Goal: Find specific page/section: Find specific page/section

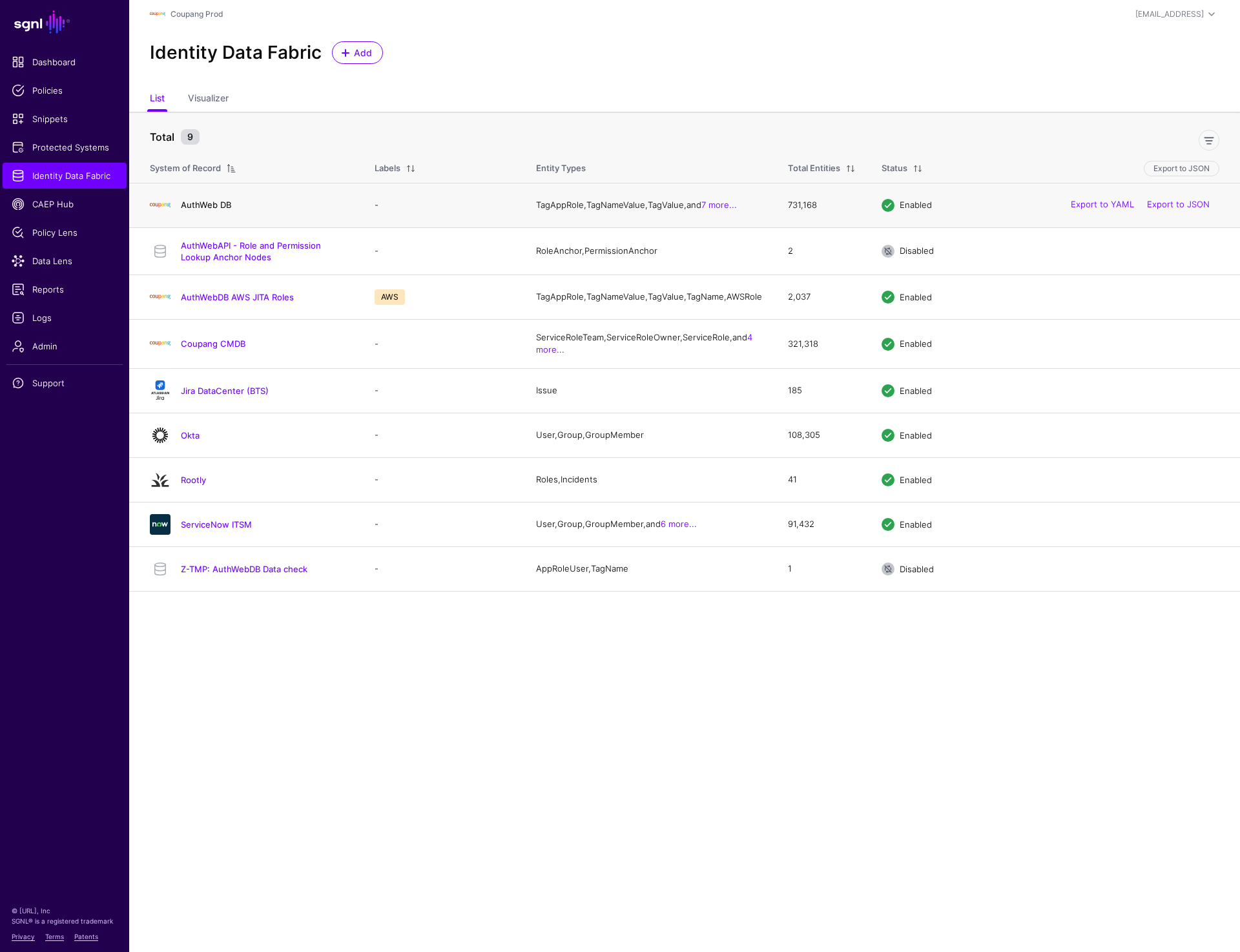
click at [195, 207] on link "AuthWeb DB" at bounding box center [206, 205] width 50 height 11
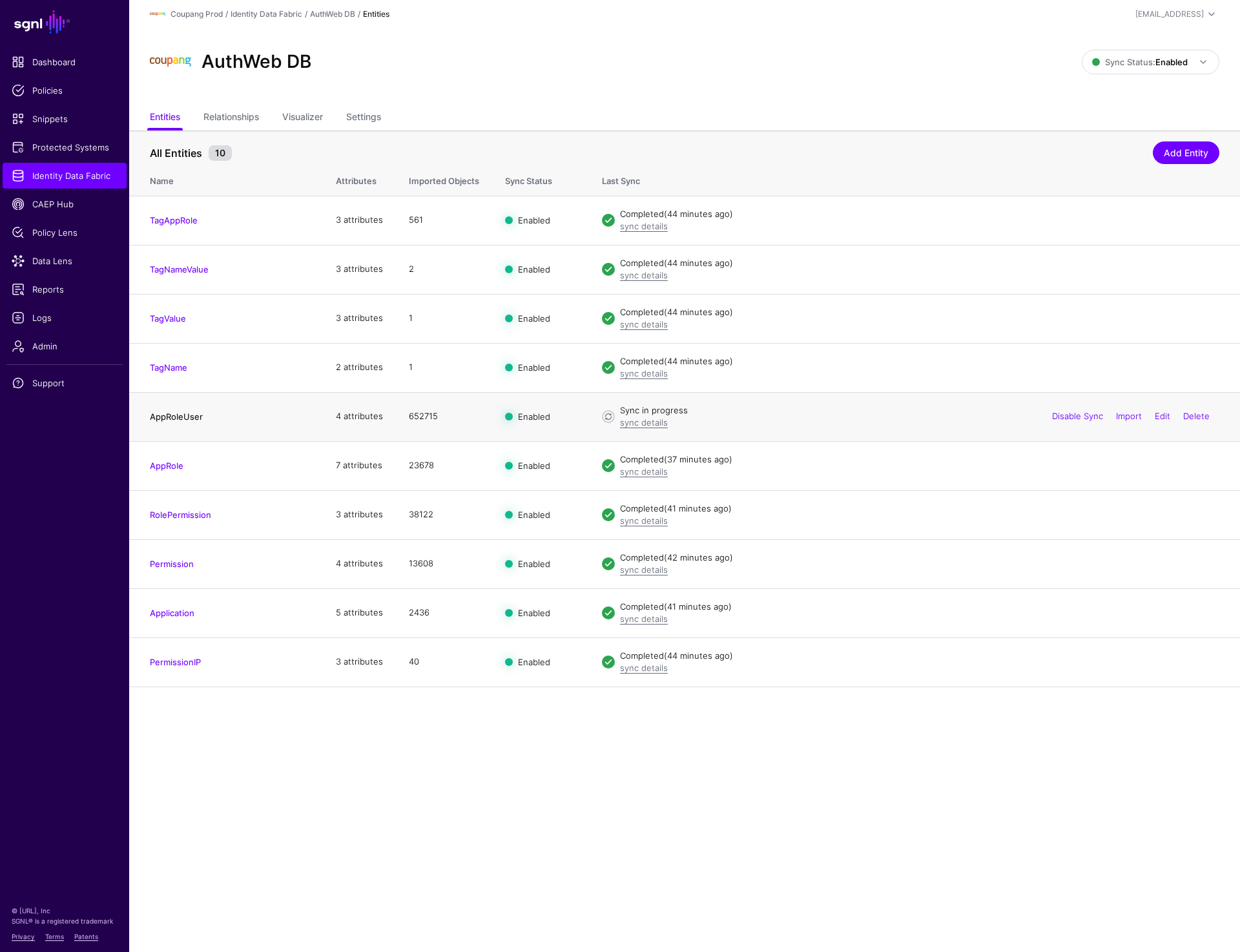
click at [179, 418] on link "AppRoleUser" at bounding box center [177, 417] width 53 height 11
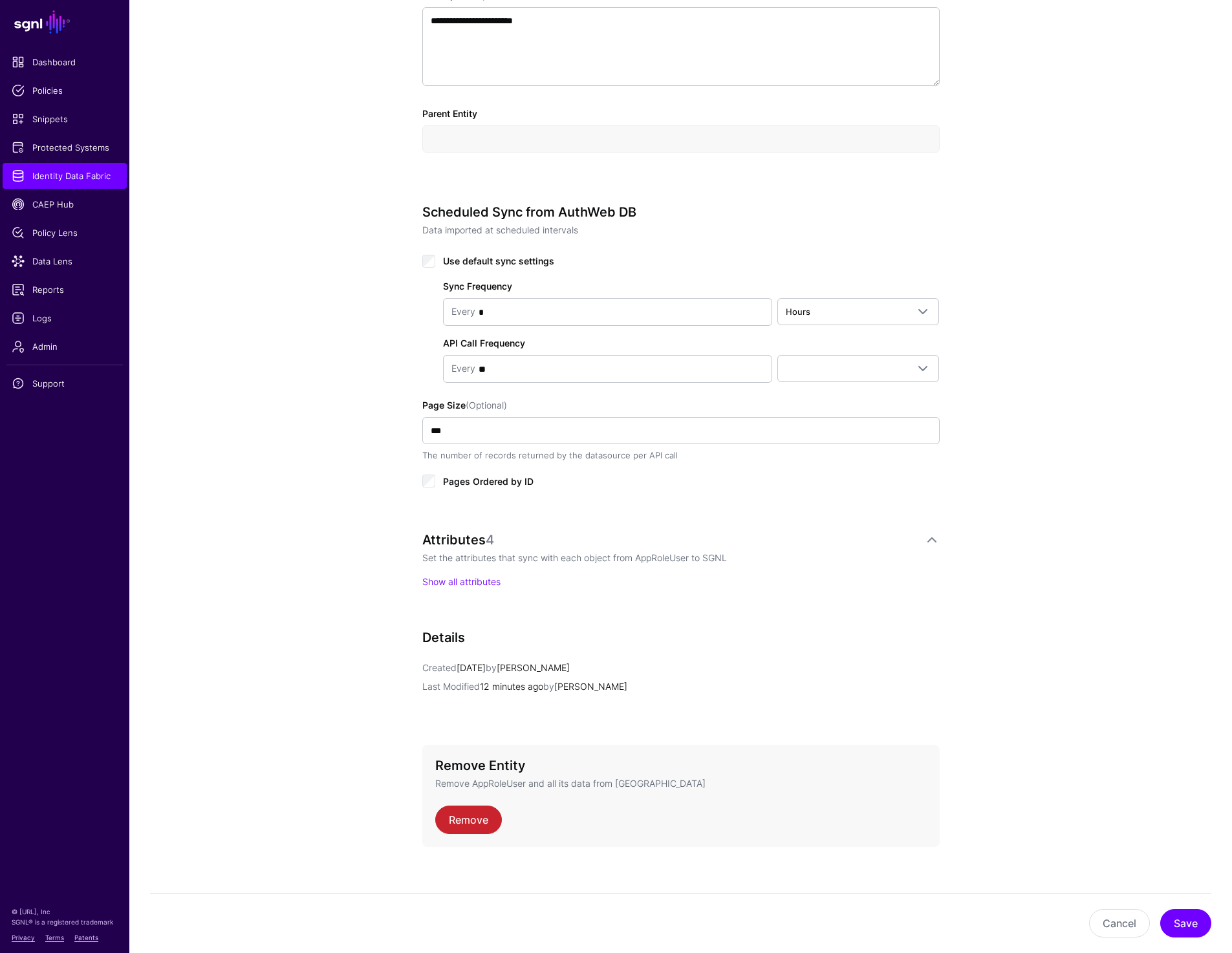
scroll to position [472, 0]
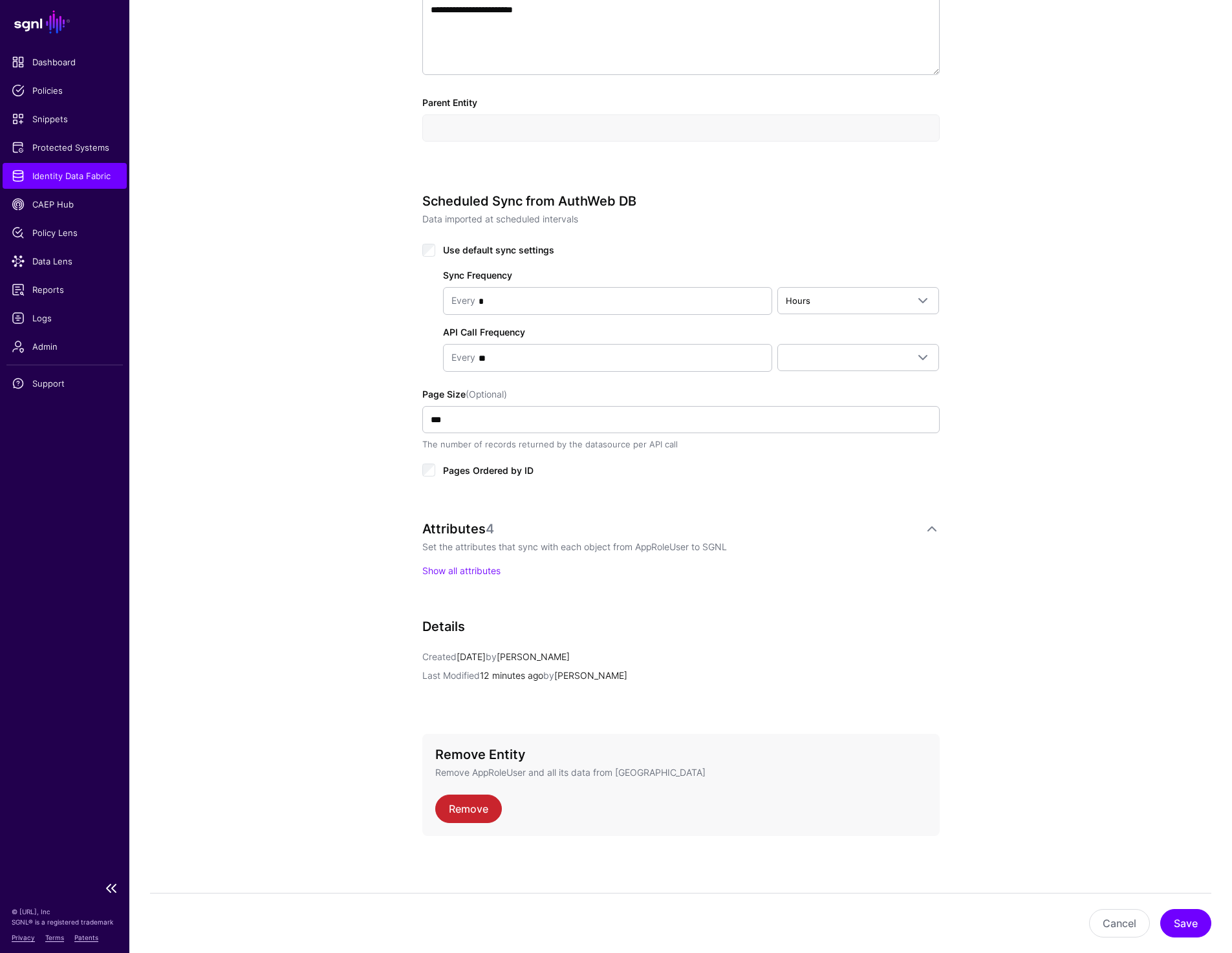
click at [72, 180] on span "Identity Data Fabric" at bounding box center [64, 176] width 106 height 13
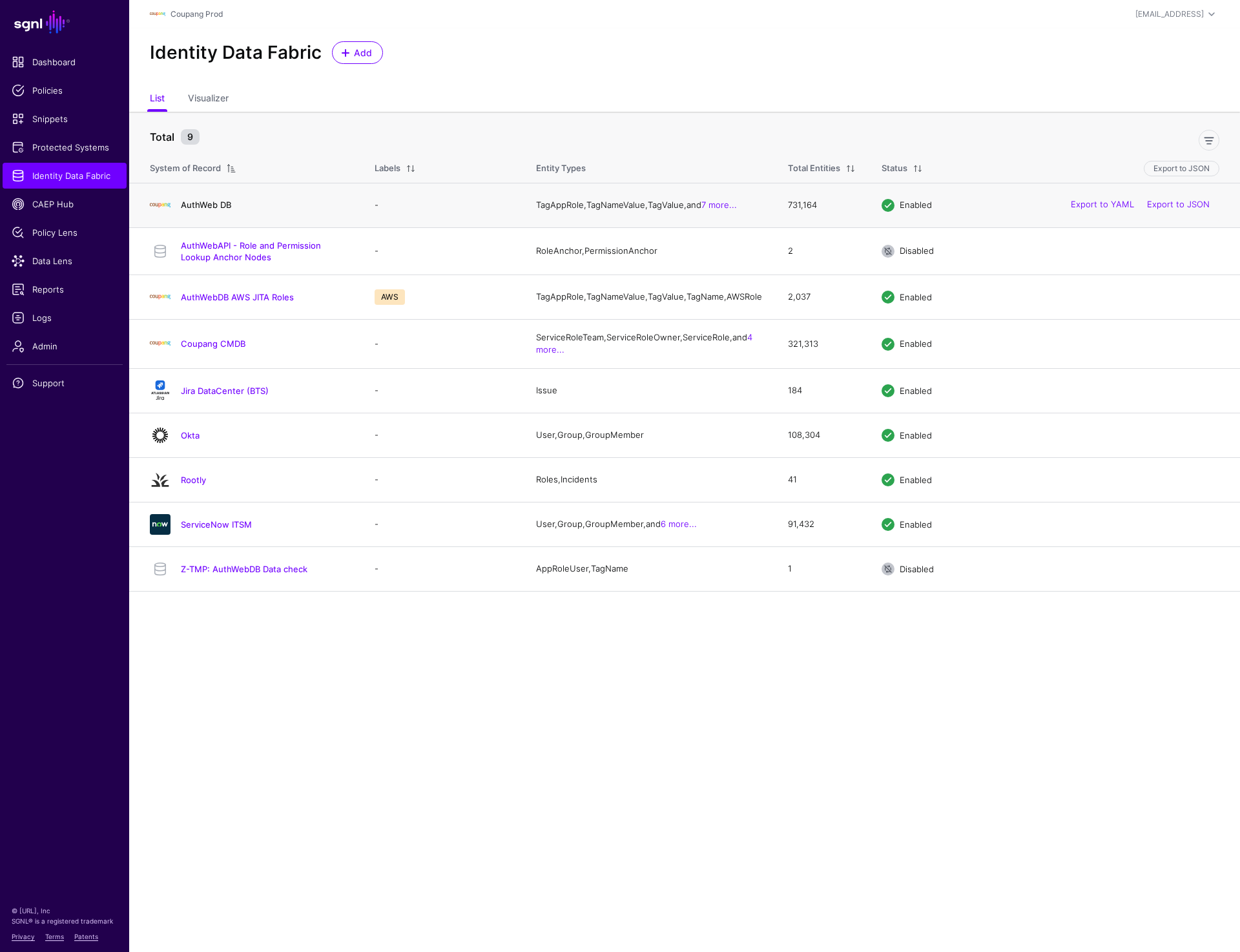
click at [213, 205] on link "AuthWeb DB" at bounding box center [206, 205] width 50 height 11
